Goal: Transaction & Acquisition: Purchase product/service

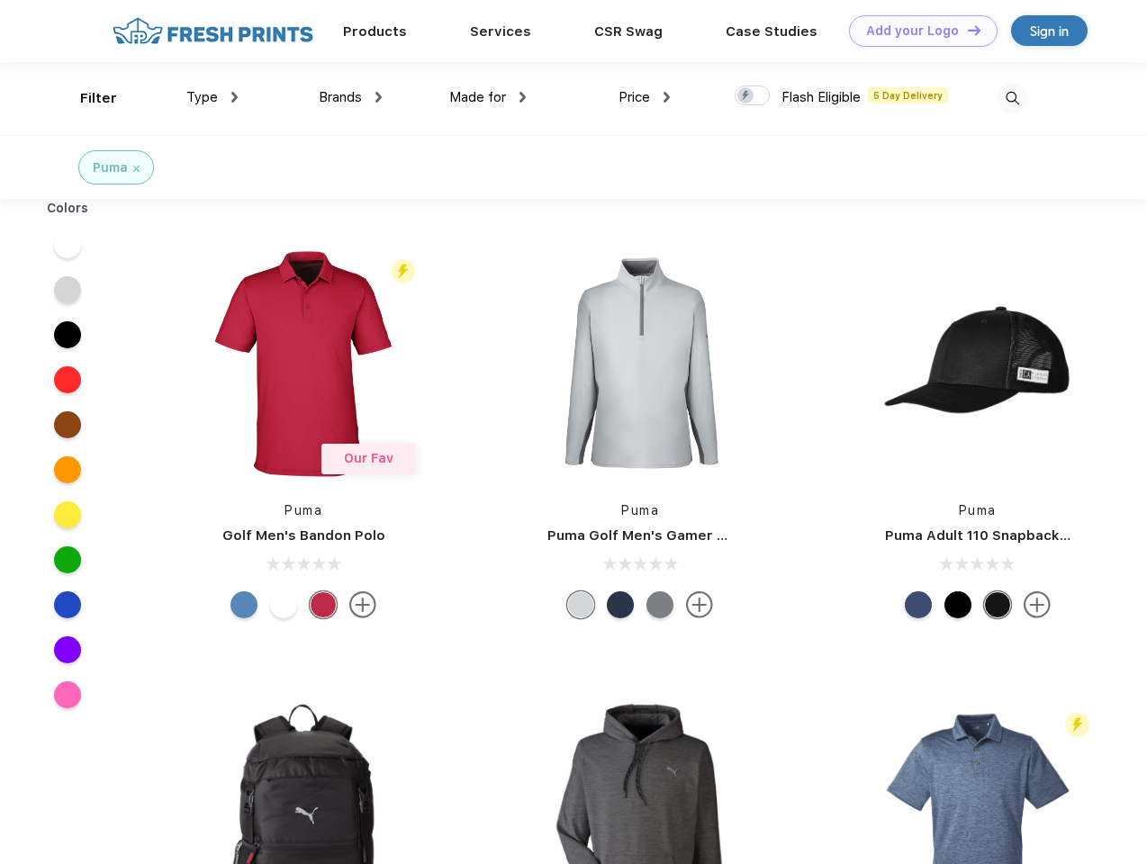
click at [917, 31] on link "Add your Logo Design Tool" at bounding box center [923, 31] width 149 height 32
click at [0, 0] on div "Design Tool" at bounding box center [0, 0] width 0 height 0
click at [966, 30] on link "Add your Logo Design Tool" at bounding box center [923, 31] width 149 height 32
click at [86, 98] on div "Filter" at bounding box center [98, 98] width 37 height 21
click at [212, 97] on span "Type" at bounding box center [202, 97] width 32 height 16
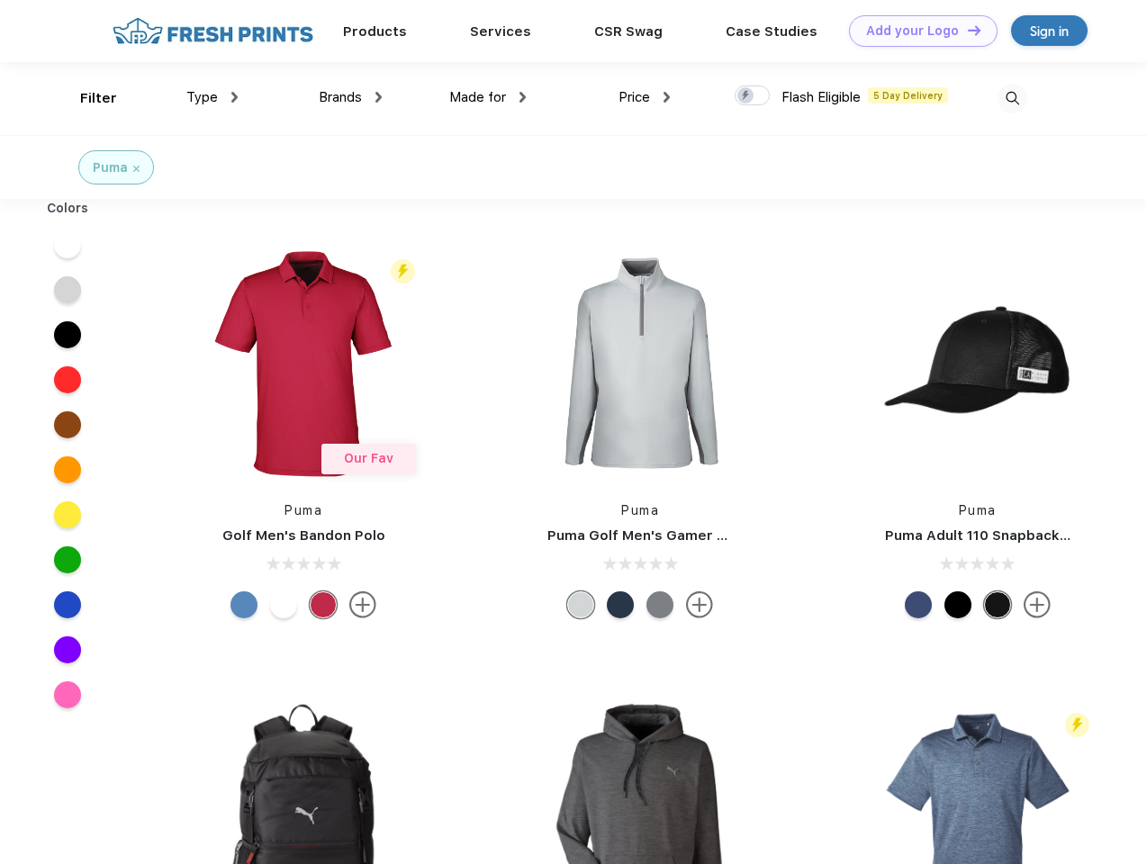
click at [350, 97] on span "Brands" at bounding box center [340, 97] width 43 height 16
click at [488, 97] on span "Made for" at bounding box center [477, 97] width 57 height 16
click at [645, 97] on span "Price" at bounding box center [635, 97] width 32 height 16
click at [753, 96] on div at bounding box center [752, 96] width 35 height 20
click at [746, 96] on input "checkbox" at bounding box center [741, 91] width 12 height 12
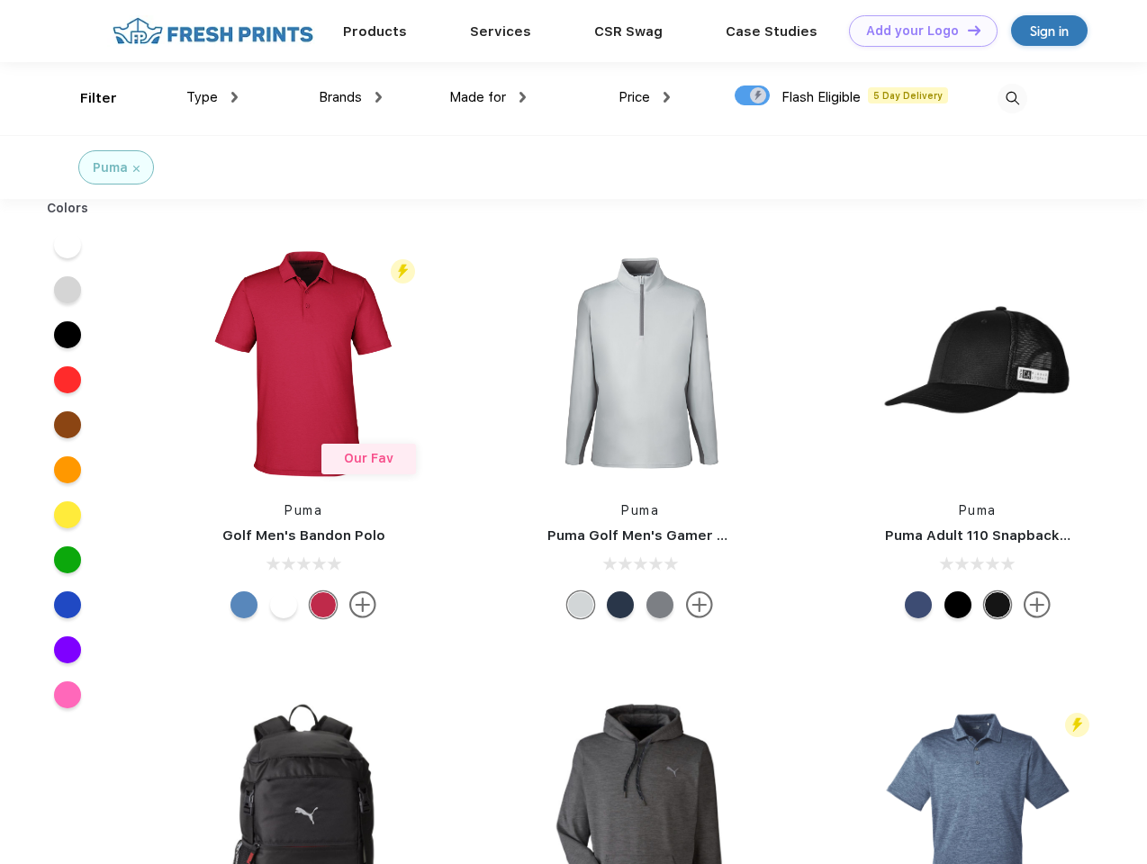
click at [1012, 98] on img at bounding box center [1013, 99] width 30 height 30
